Goal: Navigation & Orientation: Find specific page/section

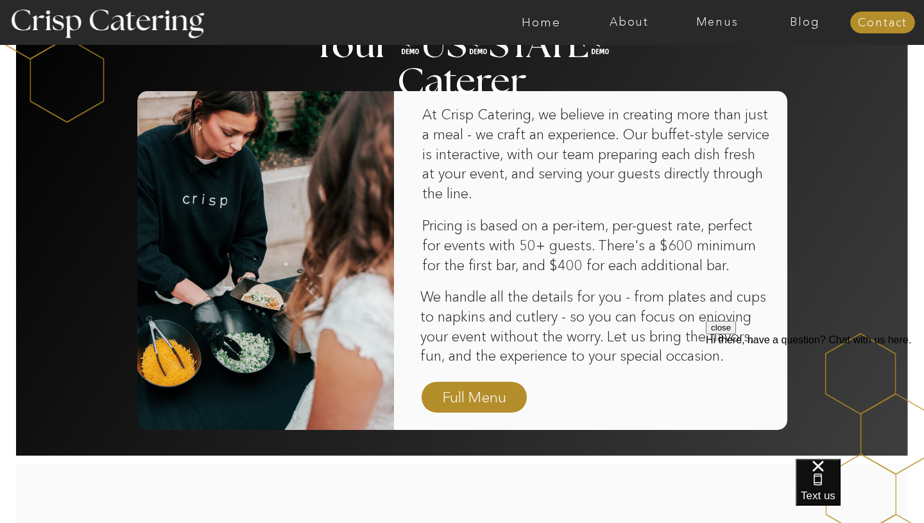
scroll to position [785, 0]
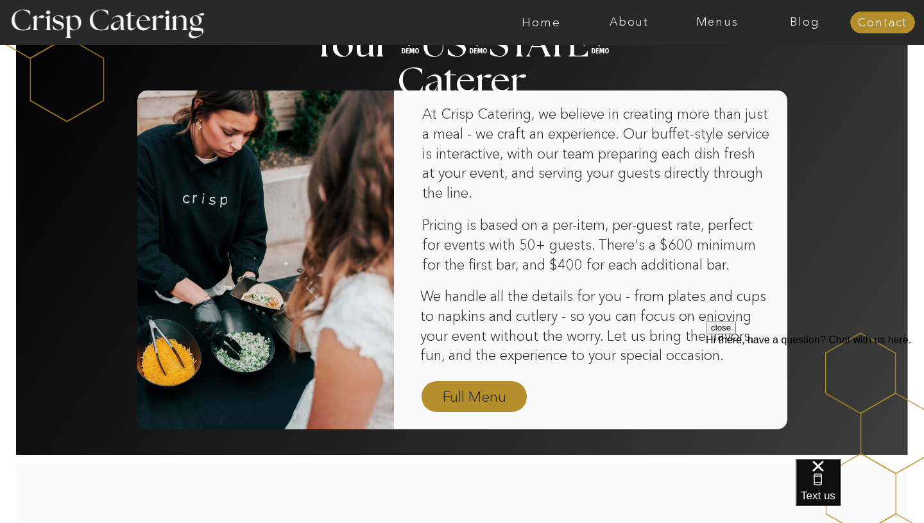
click at [472, 391] on nav "Full Menu" at bounding box center [474, 397] width 74 height 22
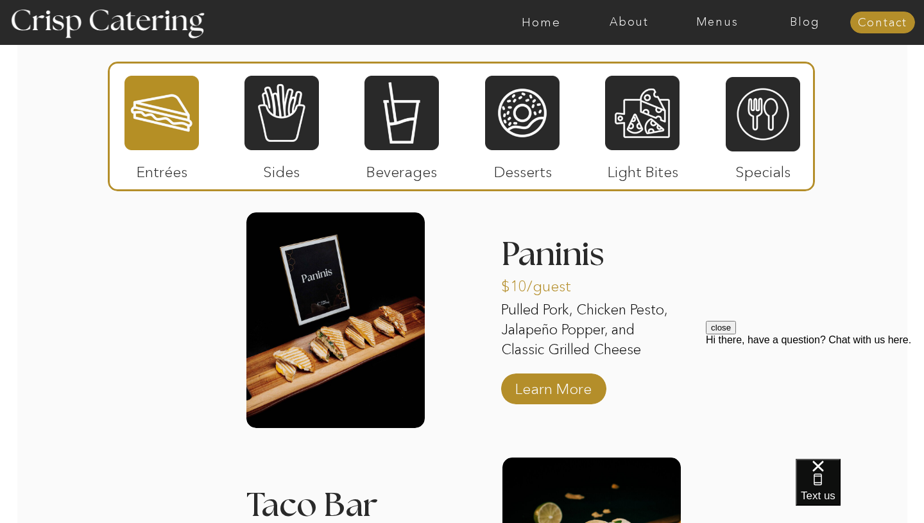
scroll to position [1228, 0]
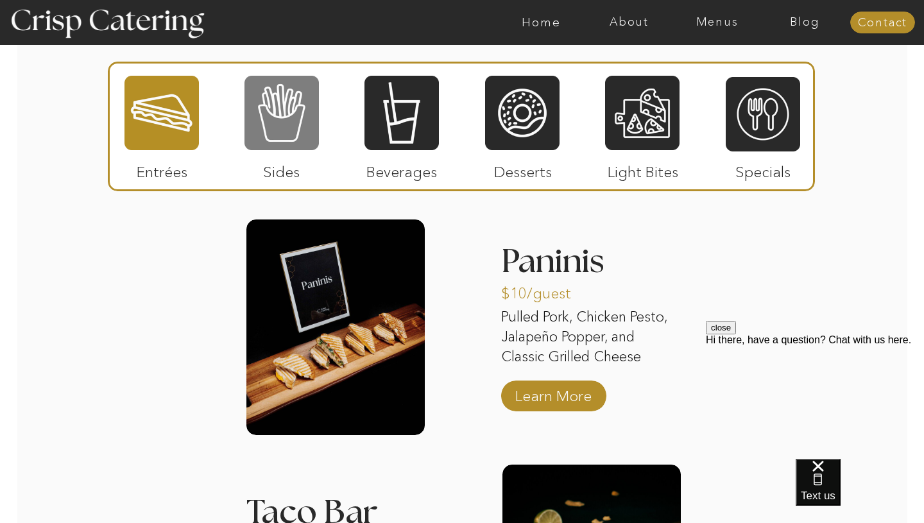
click at [290, 143] on div at bounding box center [281, 112] width 74 height 77
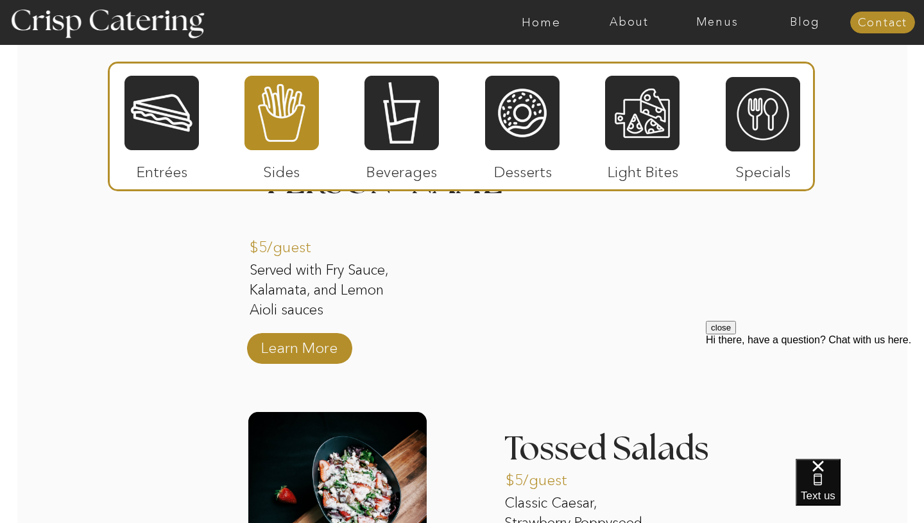
scroll to position [1273, 0]
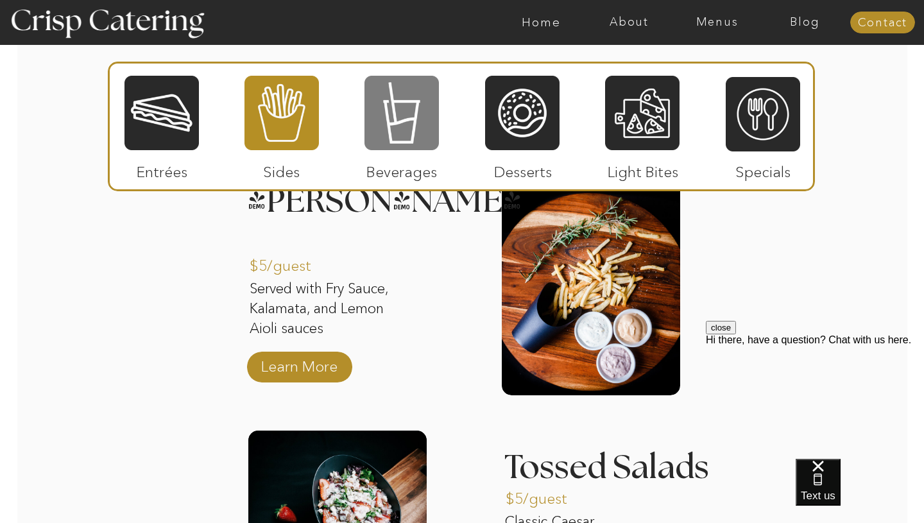
click at [367, 123] on div at bounding box center [401, 112] width 74 height 77
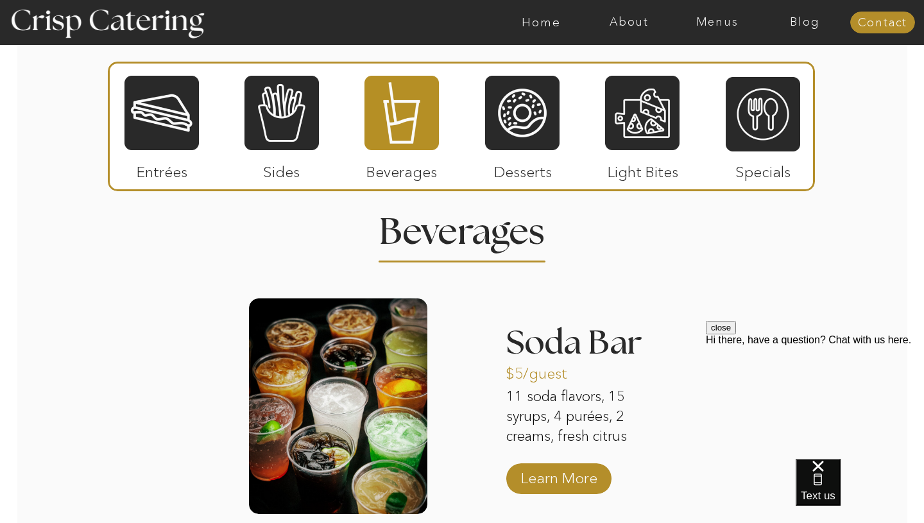
scroll to position [1113, 0]
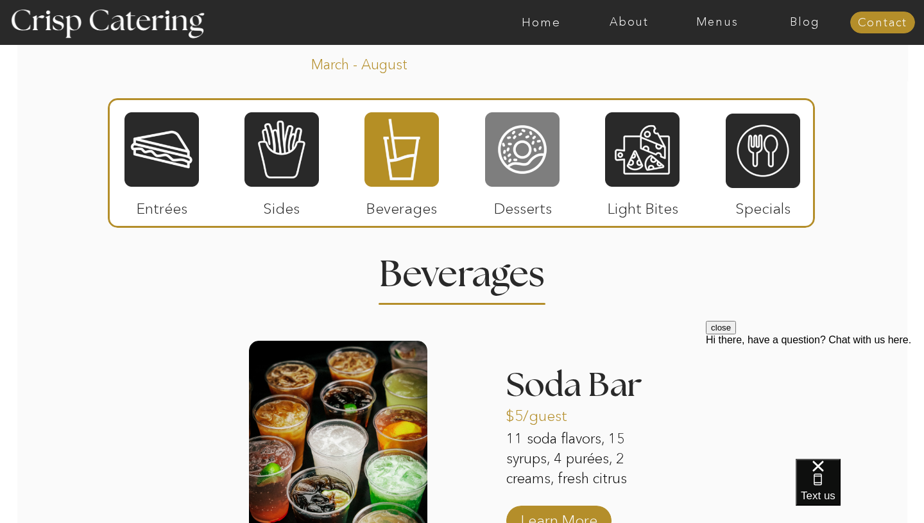
click at [533, 148] on div at bounding box center [522, 149] width 74 height 77
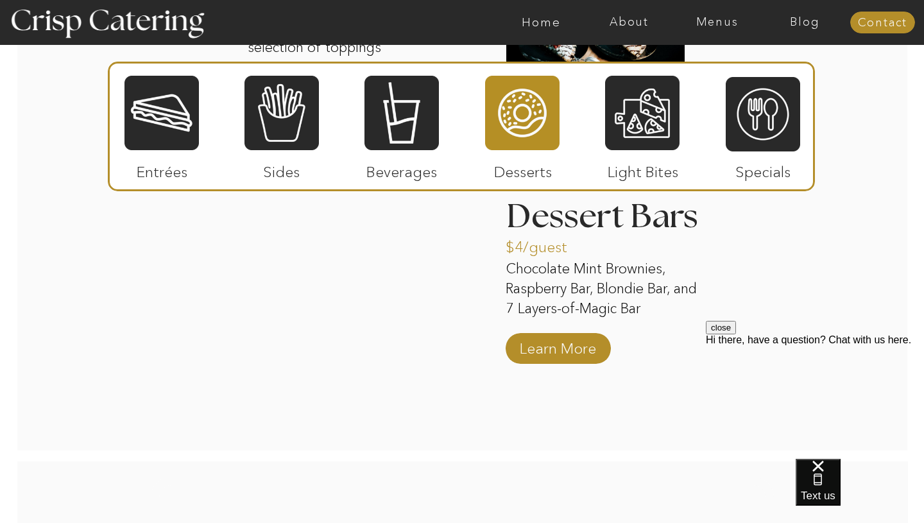
scroll to position [1805, 0]
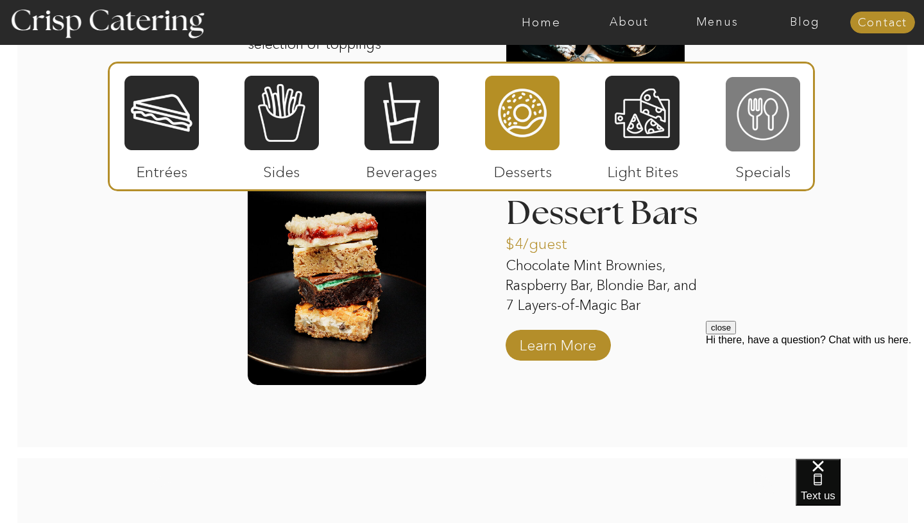
click at [749, 124] on div at bounding box center [763, 114] width 74 height 77
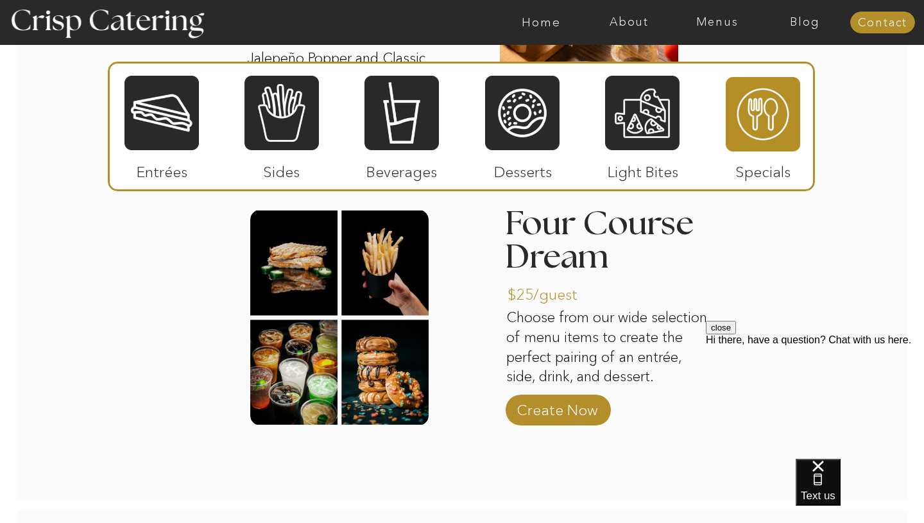
scroll to position [1529, 0]
